Goal: Task Accomplishment & Management: Manage account settings

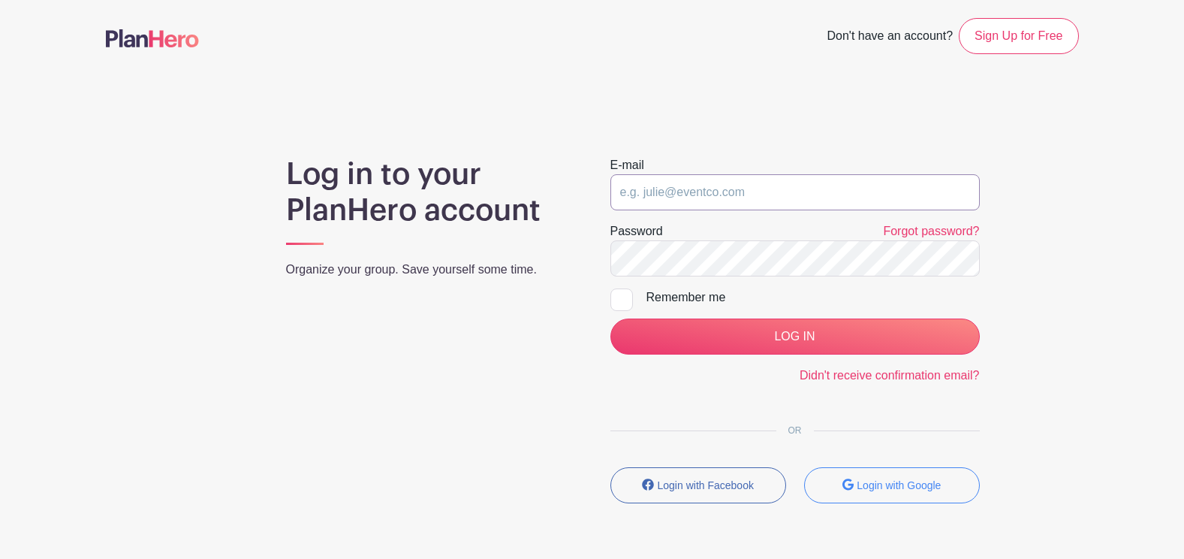
click at [683, 201] on input "email" at bounding box center [796, 192] width 370 height 36
type input "[EMAIL_ADDRESS][PERSON_NAME][DOMAIN_NAME]"
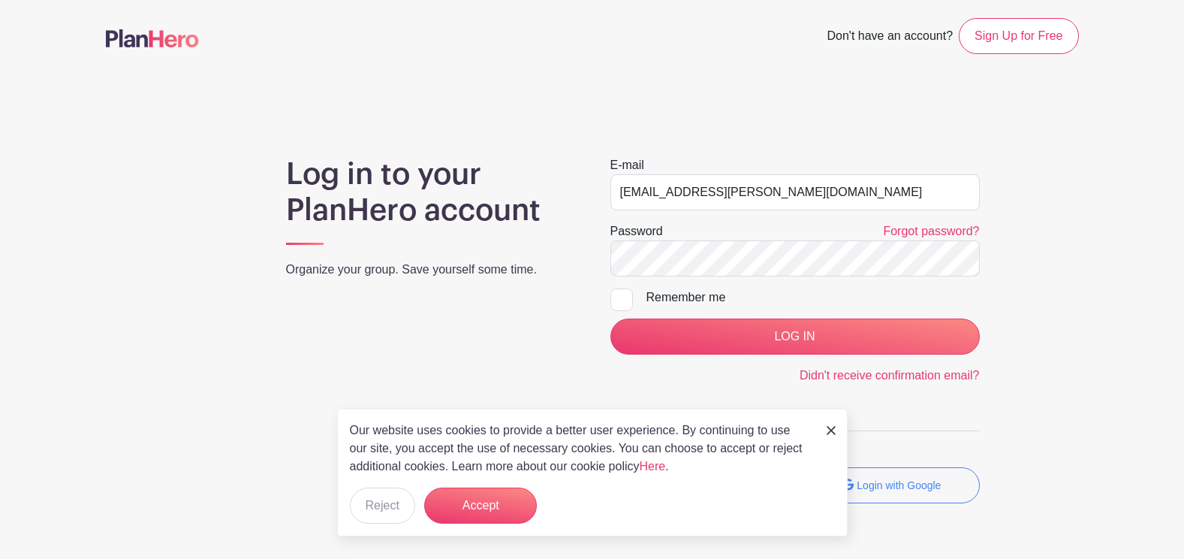
click at [834, 426] on img at bounding box center [831, 430] width 9 height 9
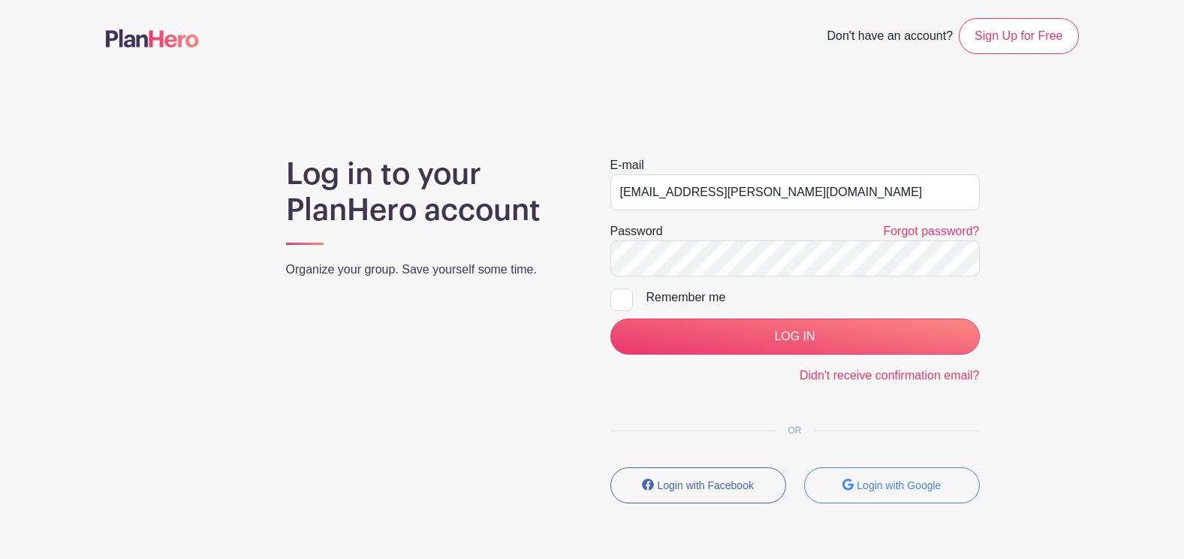
click at [823, 117] on main "Don't have an account? Sign Up for Free Log in to your PlanHero account Organiz…" at bounding box center [592, 304] width 1184 height 609
click at [611, 318] on input "LOG IN" at bounding box center [796, 336] width 370 height 36
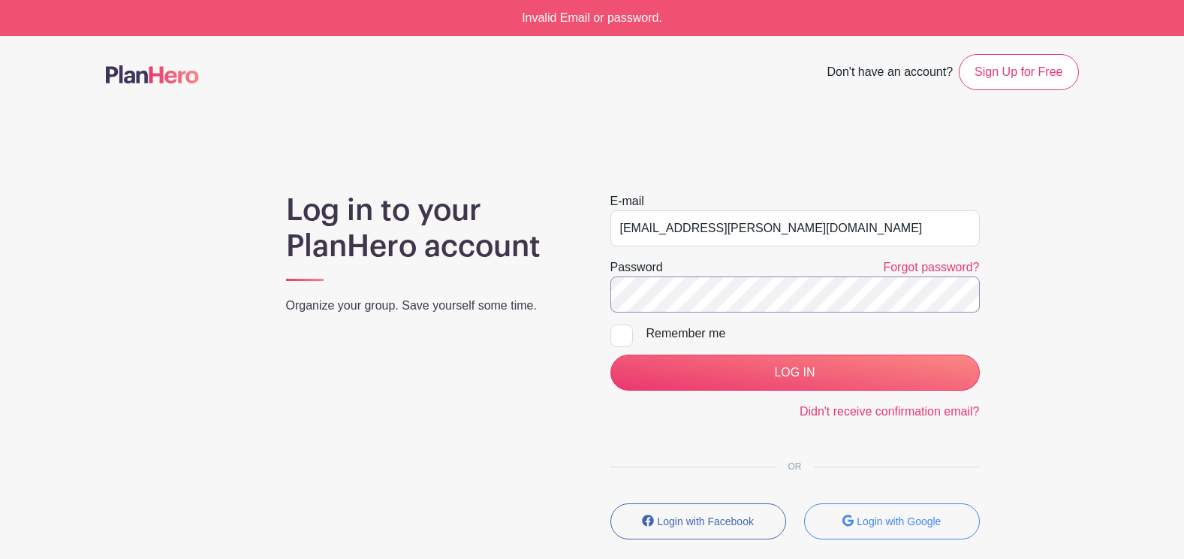
click at [611, 354] on input "LOG IN" at bounding box center [796, 372] width 370 height 36
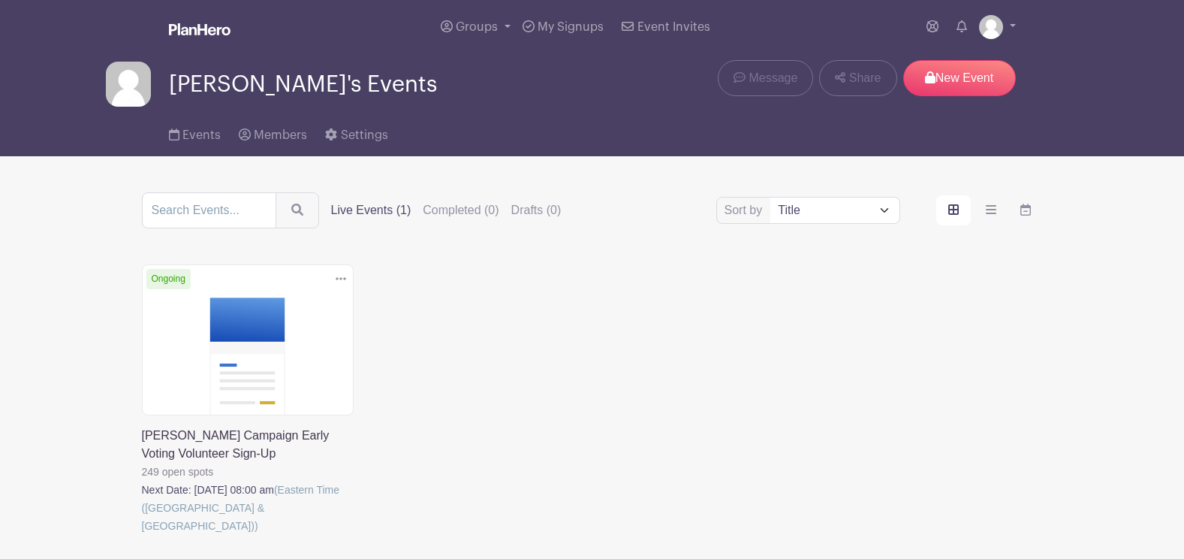
click at [142, 535] on link at bounding box center [142, 535] width 0 height 0
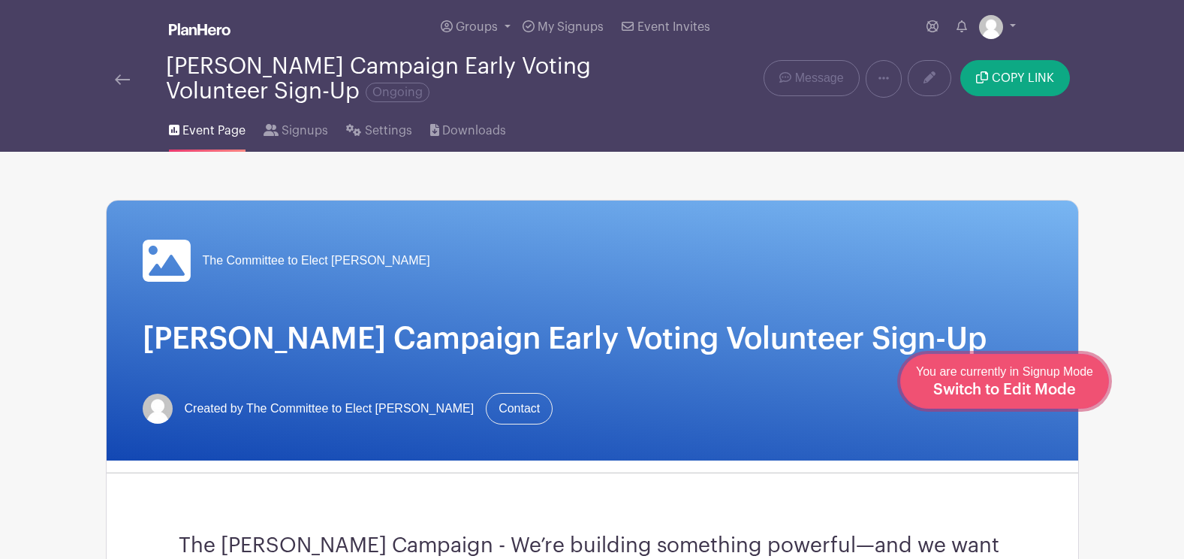
click at [1047, 386] on span "Switch to Edit Mode" at bounding box center [1005, 389] width 143 height 15
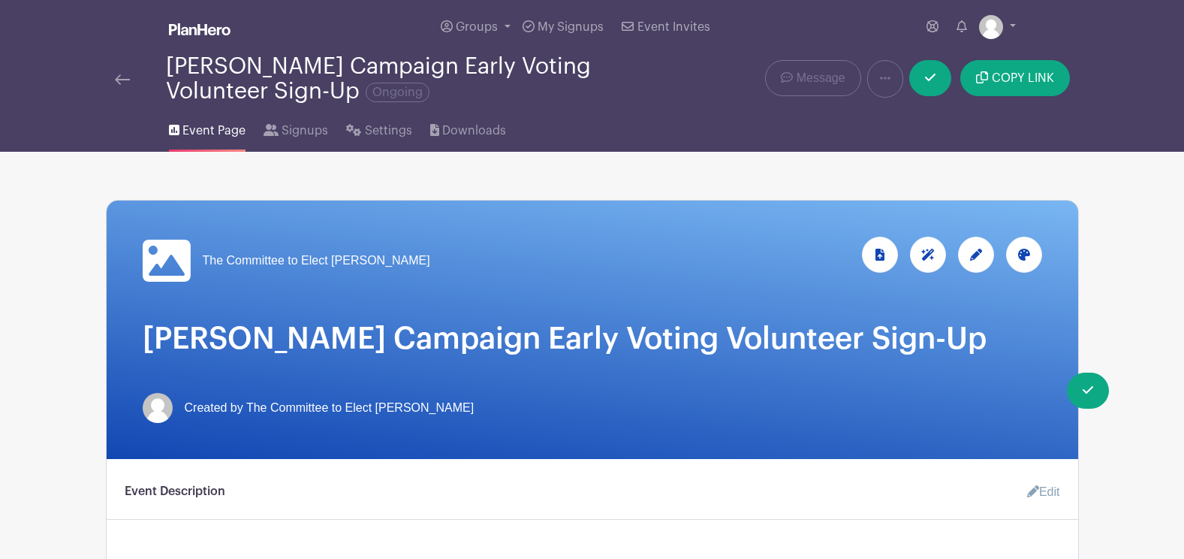
click at [969, 264] on div at bounding box center [976, 255] width 36 height 36
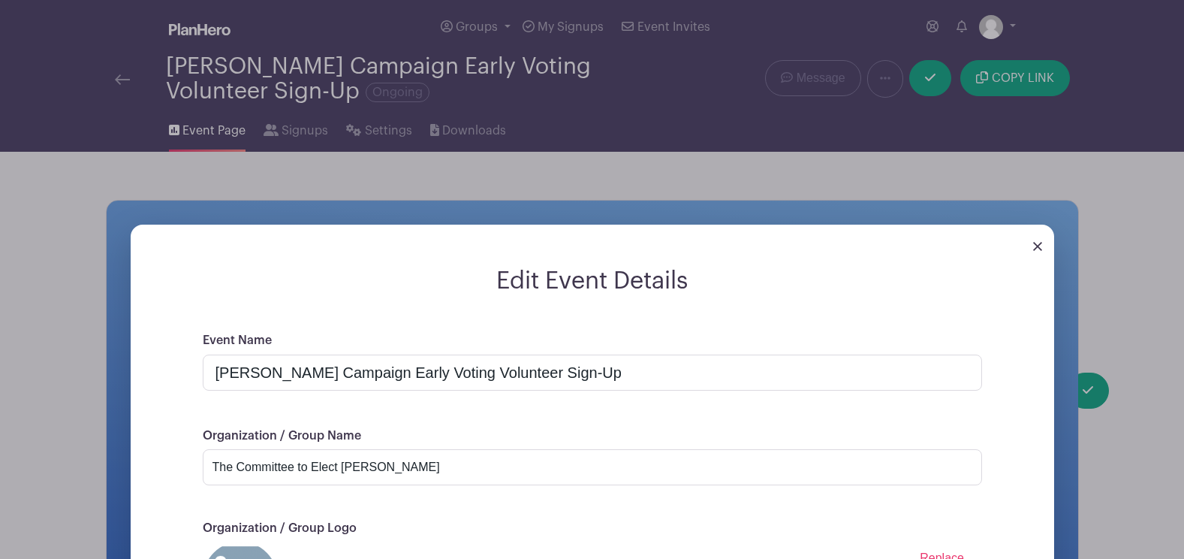
click at [1039, 246] on img at bounding box center [1037, 246] width 9 height 9
click at [1033, 249] on img at bounding box center [1037, 246] width 9 height 9
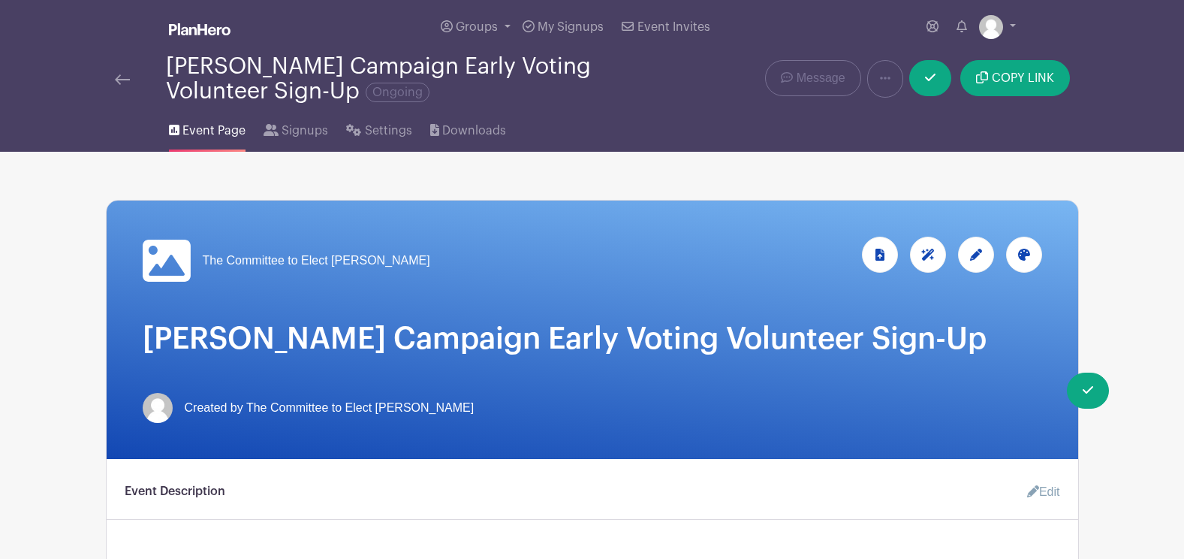
click at [1040, 259] on div at bounding box center [1024, 255] width 36 height 36
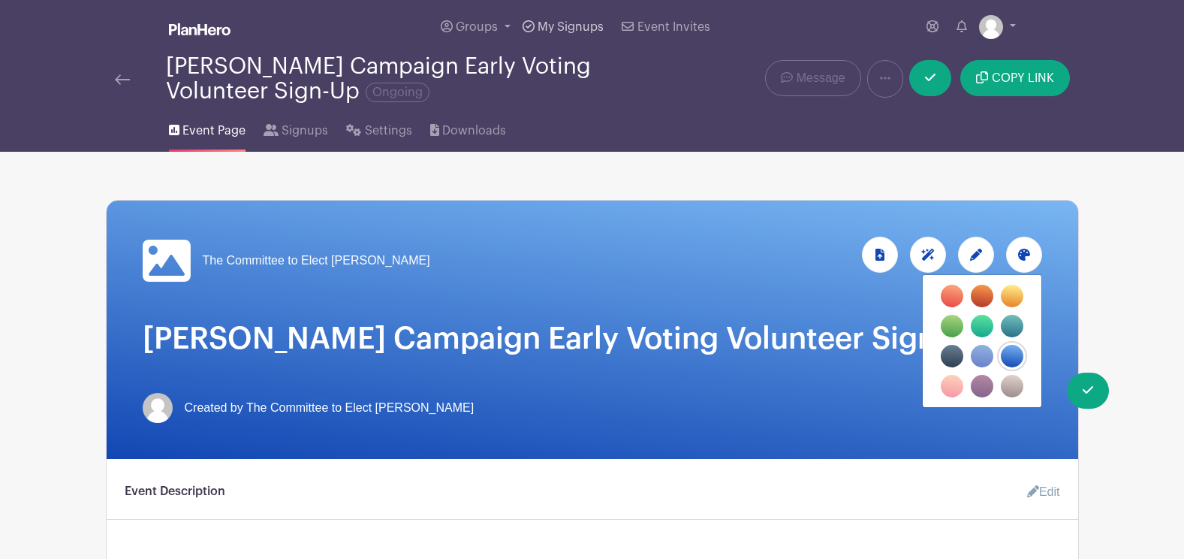
click at [554, 29] on span "My Signups" at bounding box center [571, 27] width 66 height 12
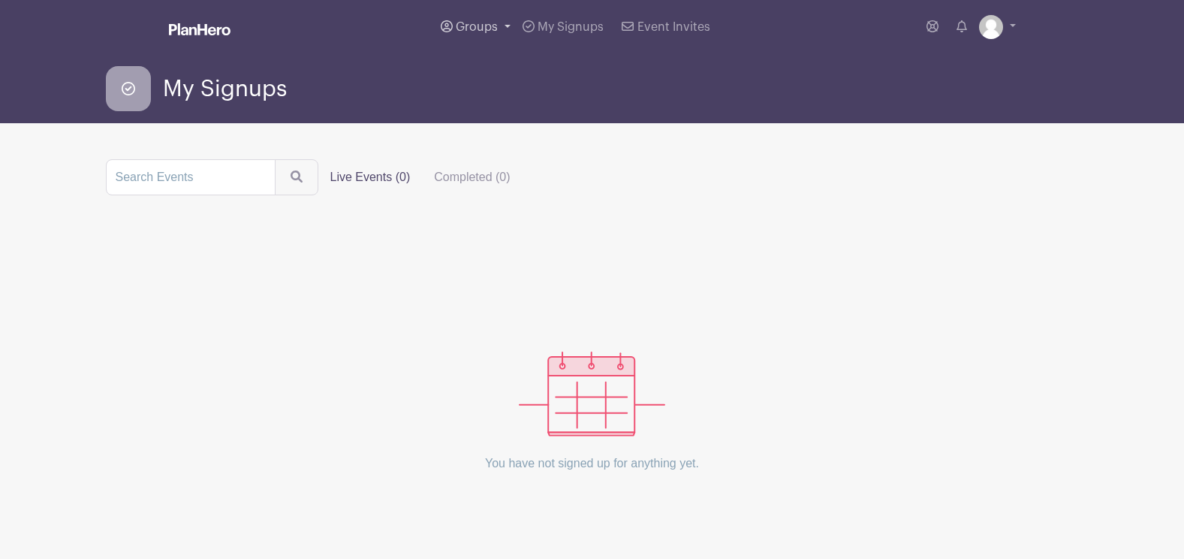
click at [495, 20] on link "Groups" at bounding box center [476, 27] width 82 height 54
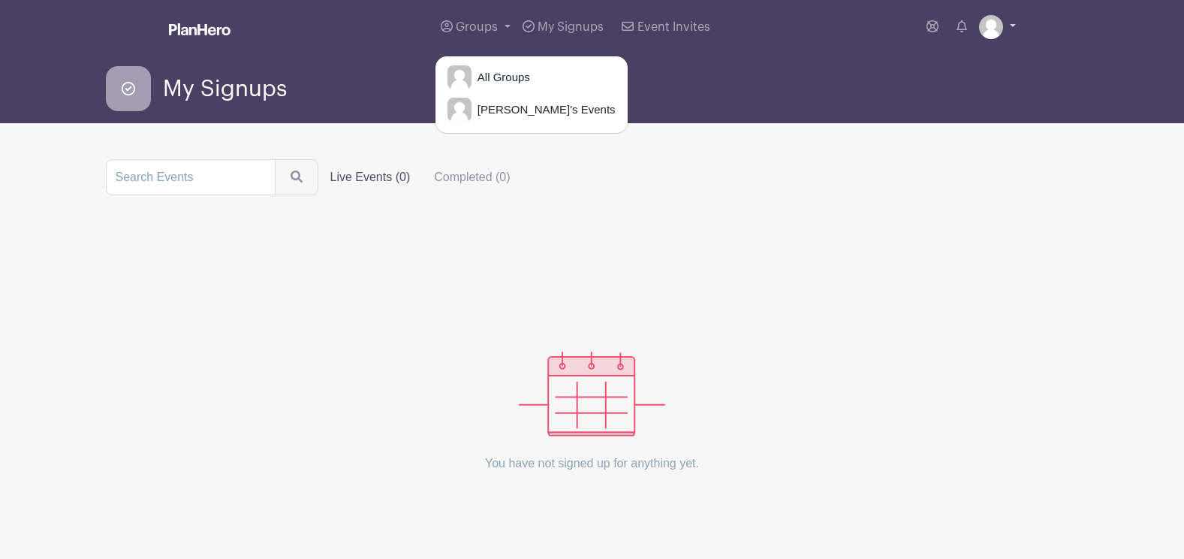
click at [991, 19] on img at bounding box center [991, 27] width 24 height 24
